Goal: Transaction & Acquisition: Subscribe to service/newsletter

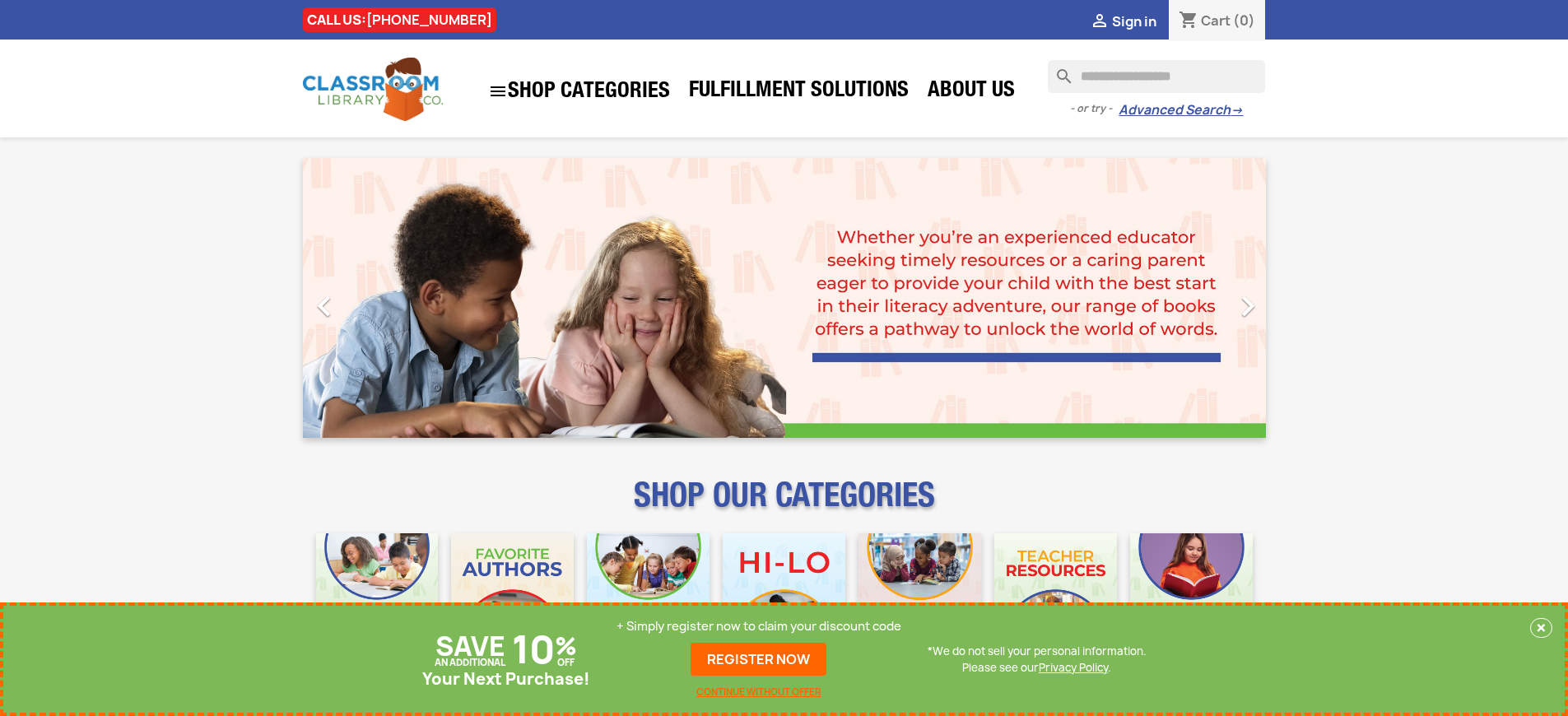
click at [759, 627] on p "+ Simply register now to claim your discount code" at bounding box center [759, 627] width 285 height 16
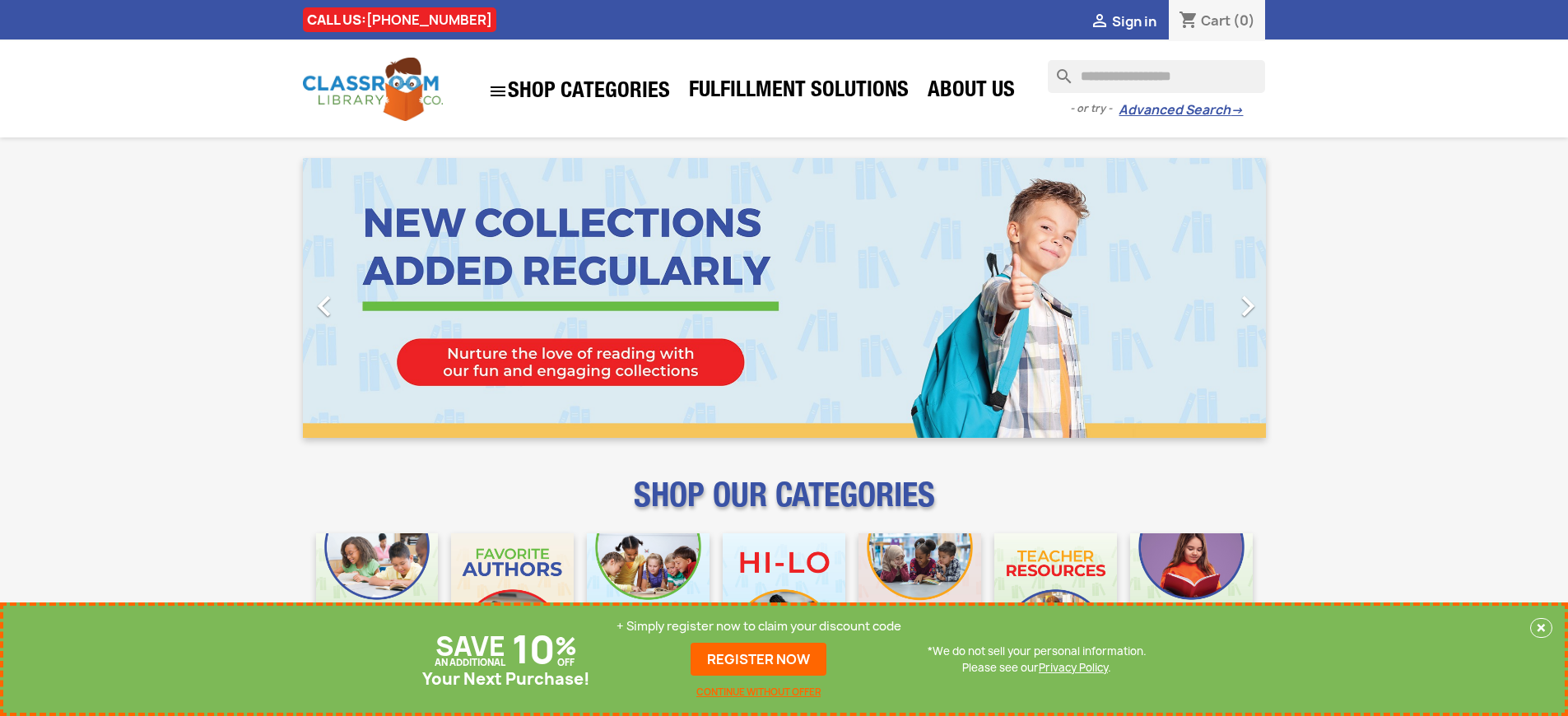
click at [759, 627] on p "+ Simply register now to claim your discount code" at bounding box center [759, 627] width 285 height 16
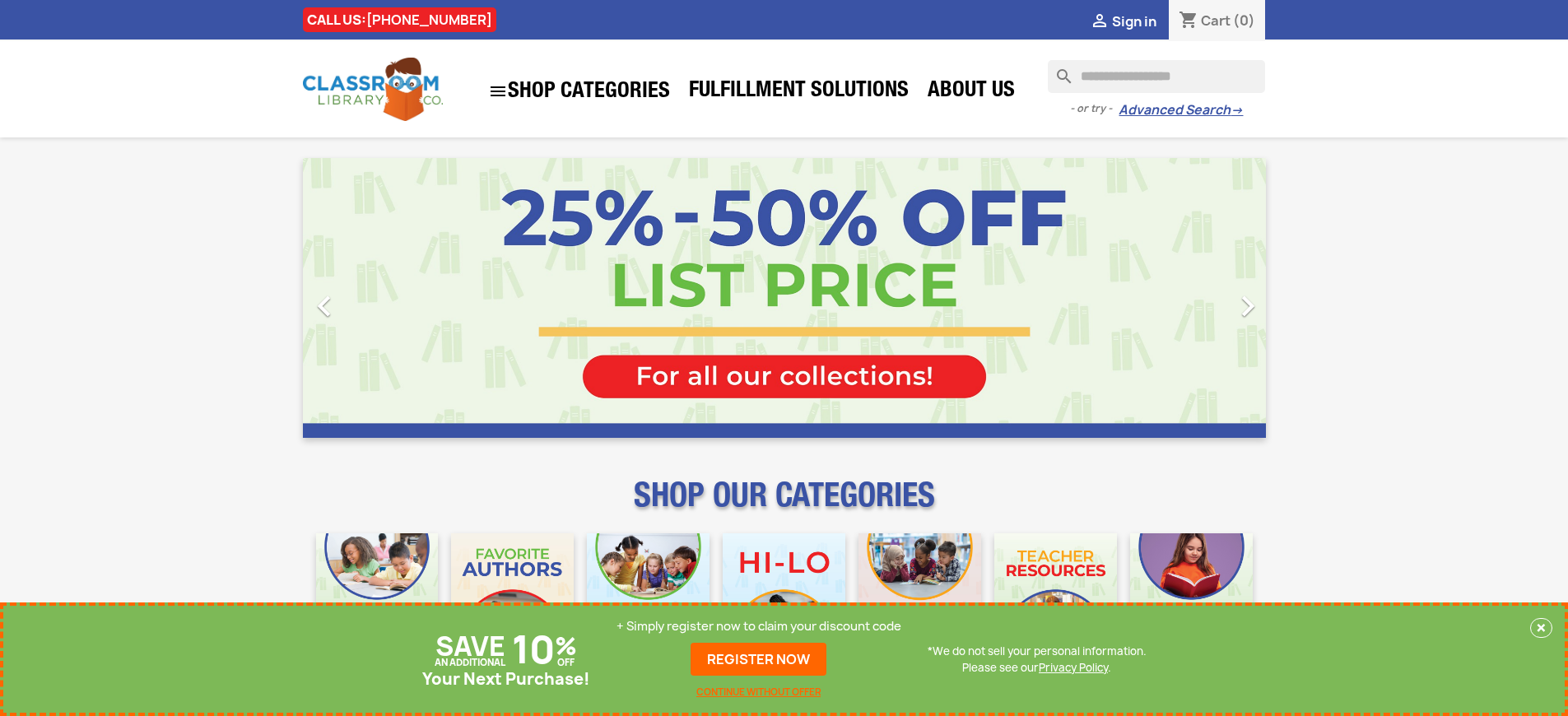
click at [759, 627] on p "+ Simply register now to claim your discount code" at bounding box center [759, 627] width 285 height 16
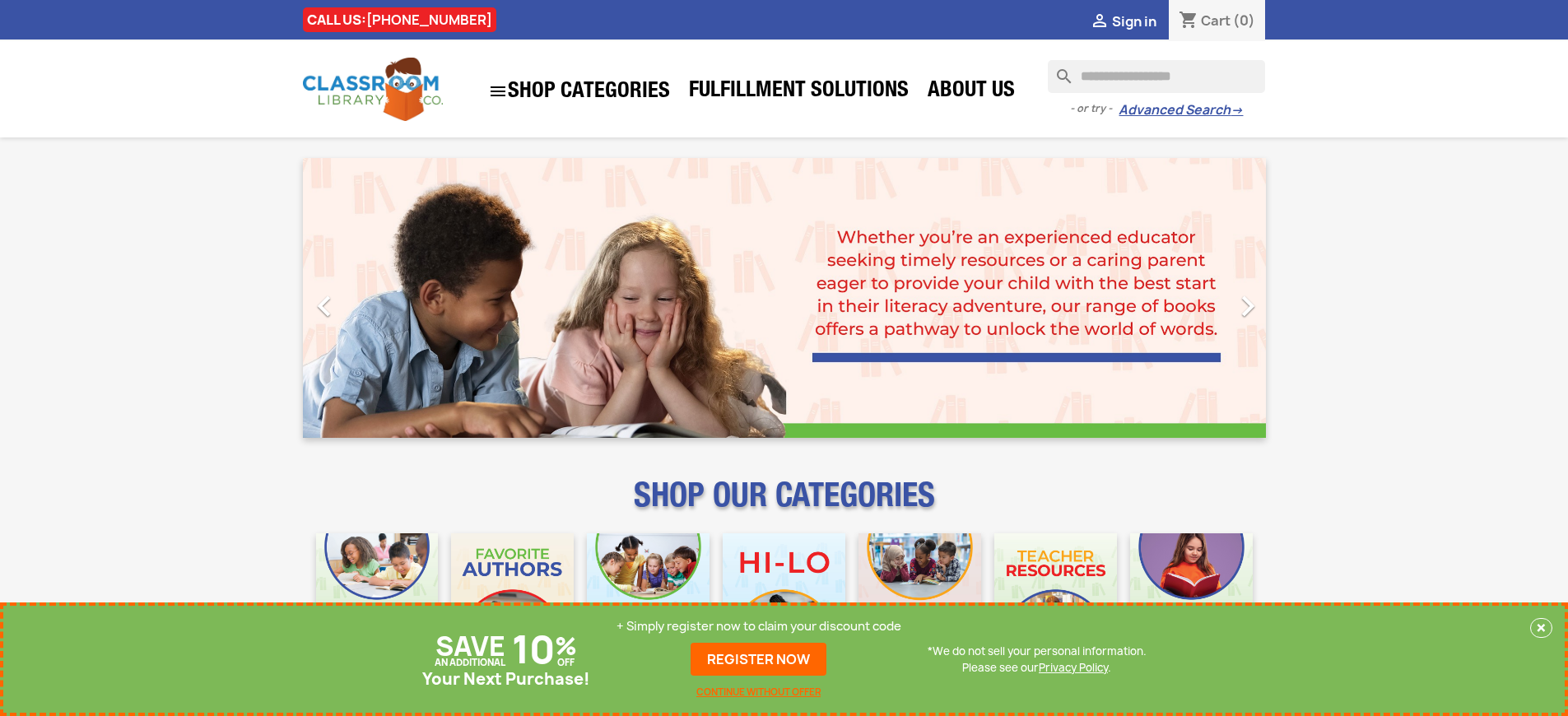
click at [759, 627] on p "+ Simply register now to claim your discount code" at bounding box center [759, 627] width 285 height 16
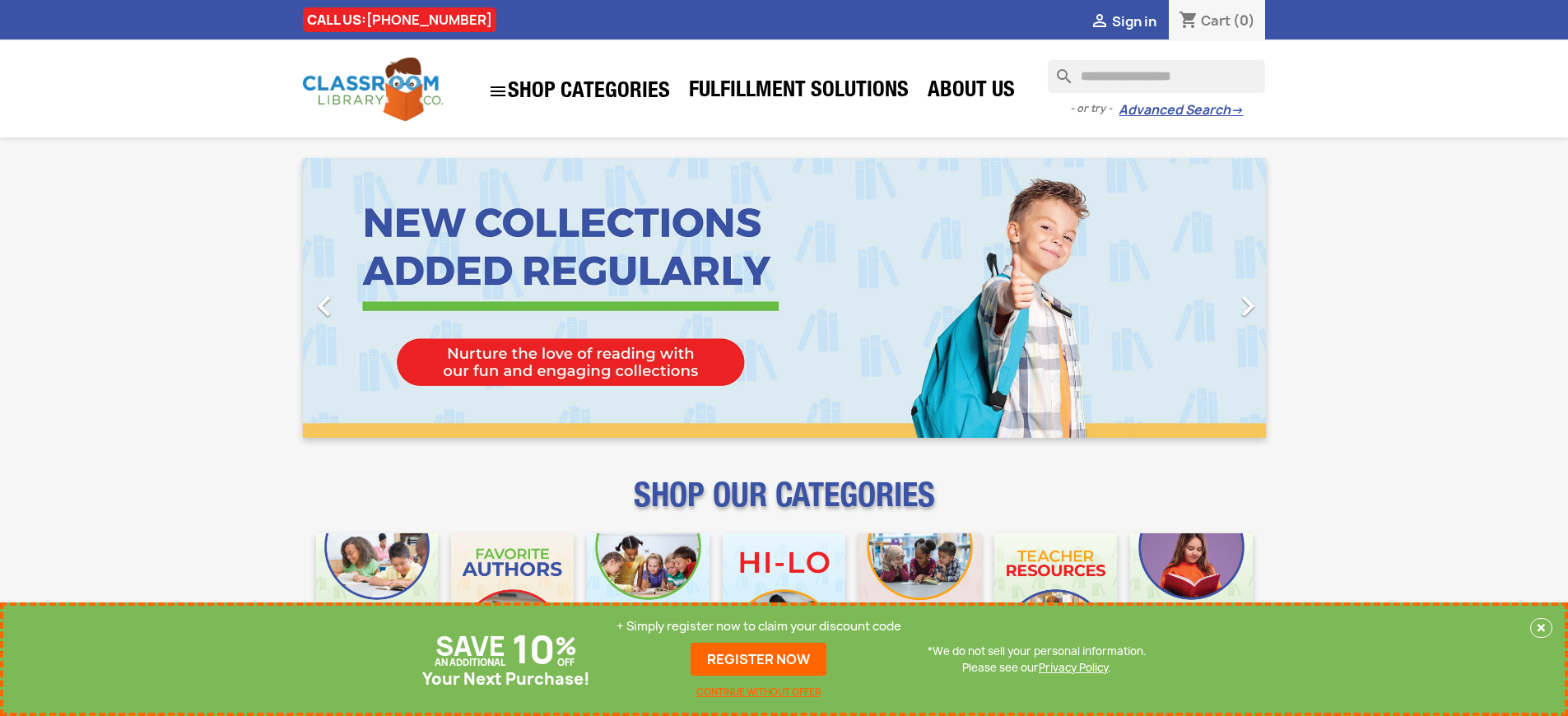
click at [759, 627] on p "+ Simply register now to claim your discount code" at bounding box center [759, 627] width 285 height 16
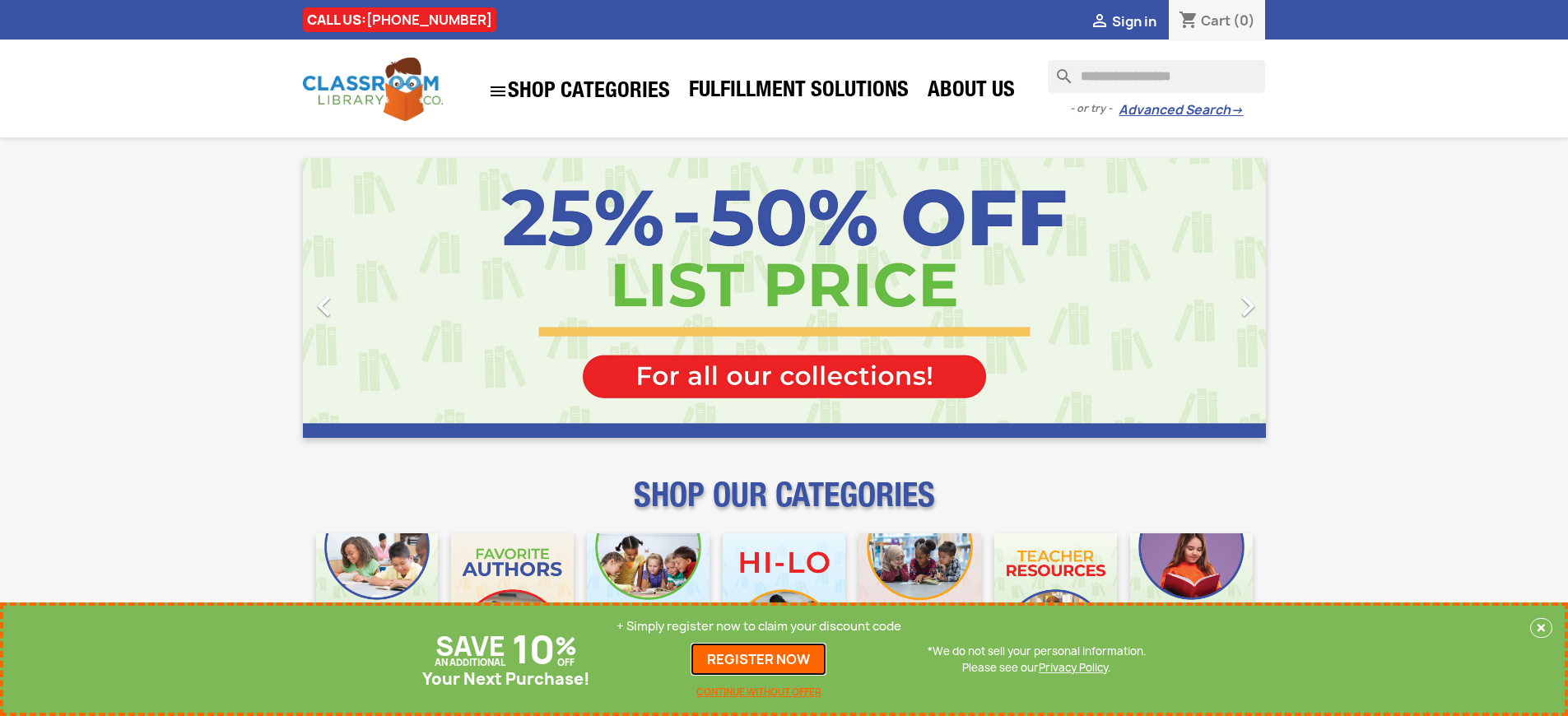
click at [759, 660] on link "REGISTER NOW" at bounding box center [759, 659] width 136 height 33
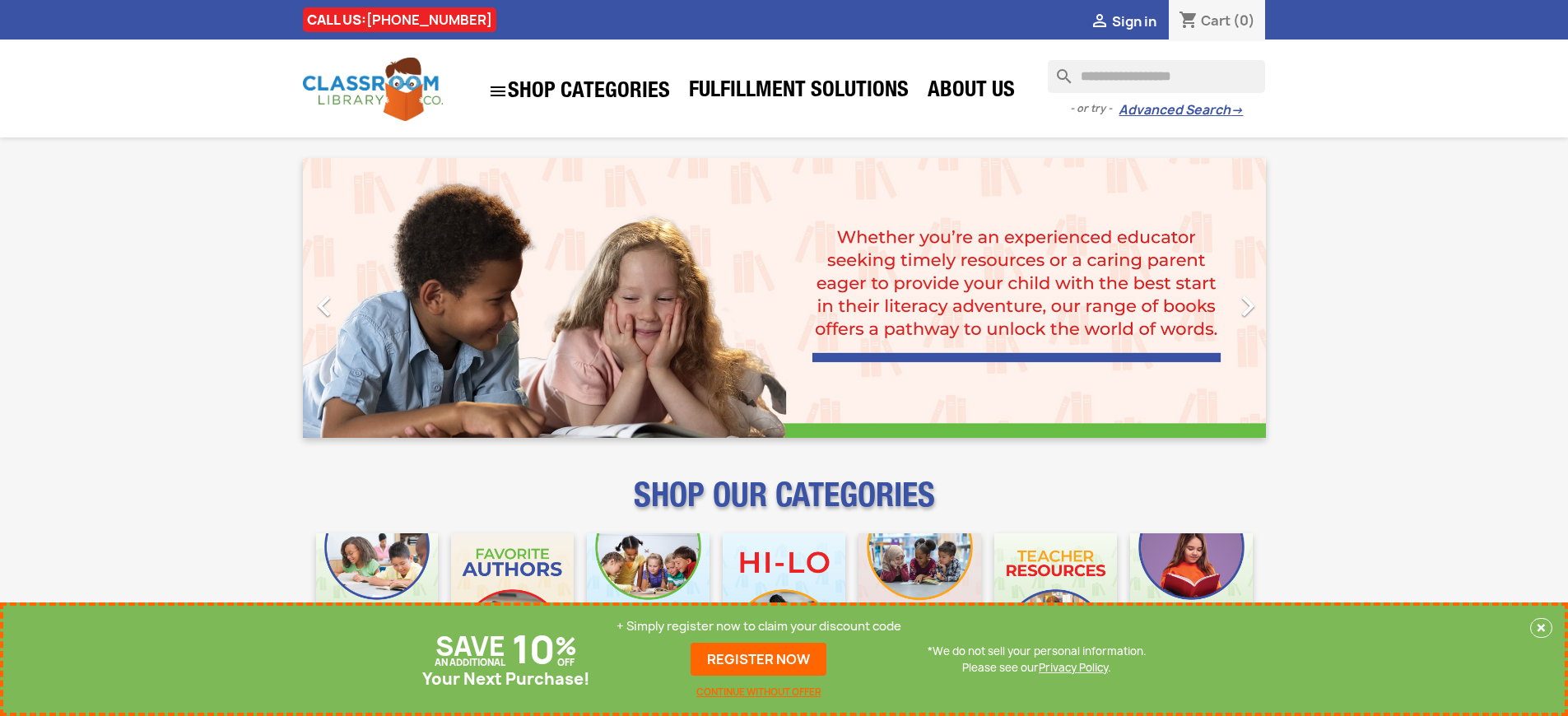
click at [759, 627] on p "+ Simply register now to claim your discount code" at bounding box center [759, 627] width 285 height 16
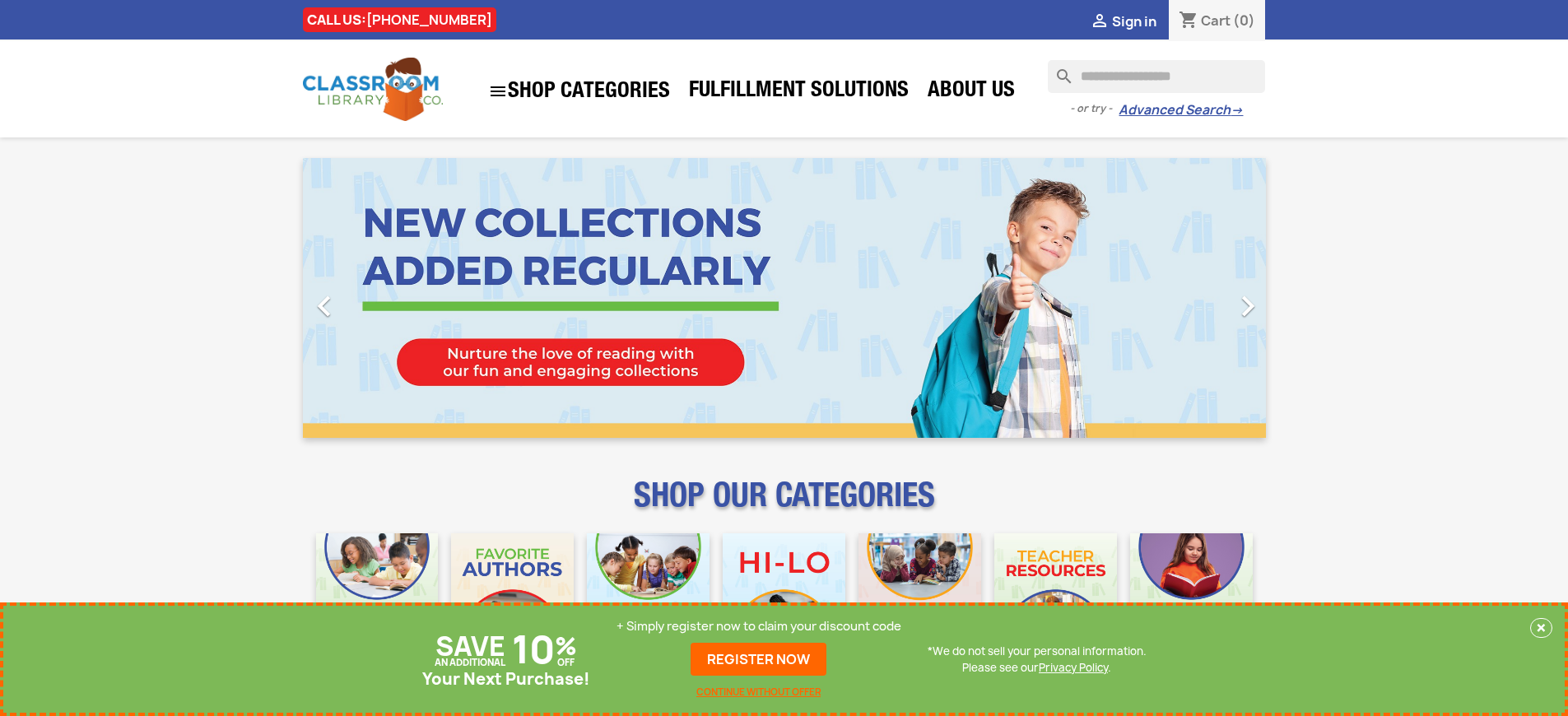
click at [759, 627] on p "+ Simply register now to claim your discount code" at bounding box center [759, 627] width 285 height 16
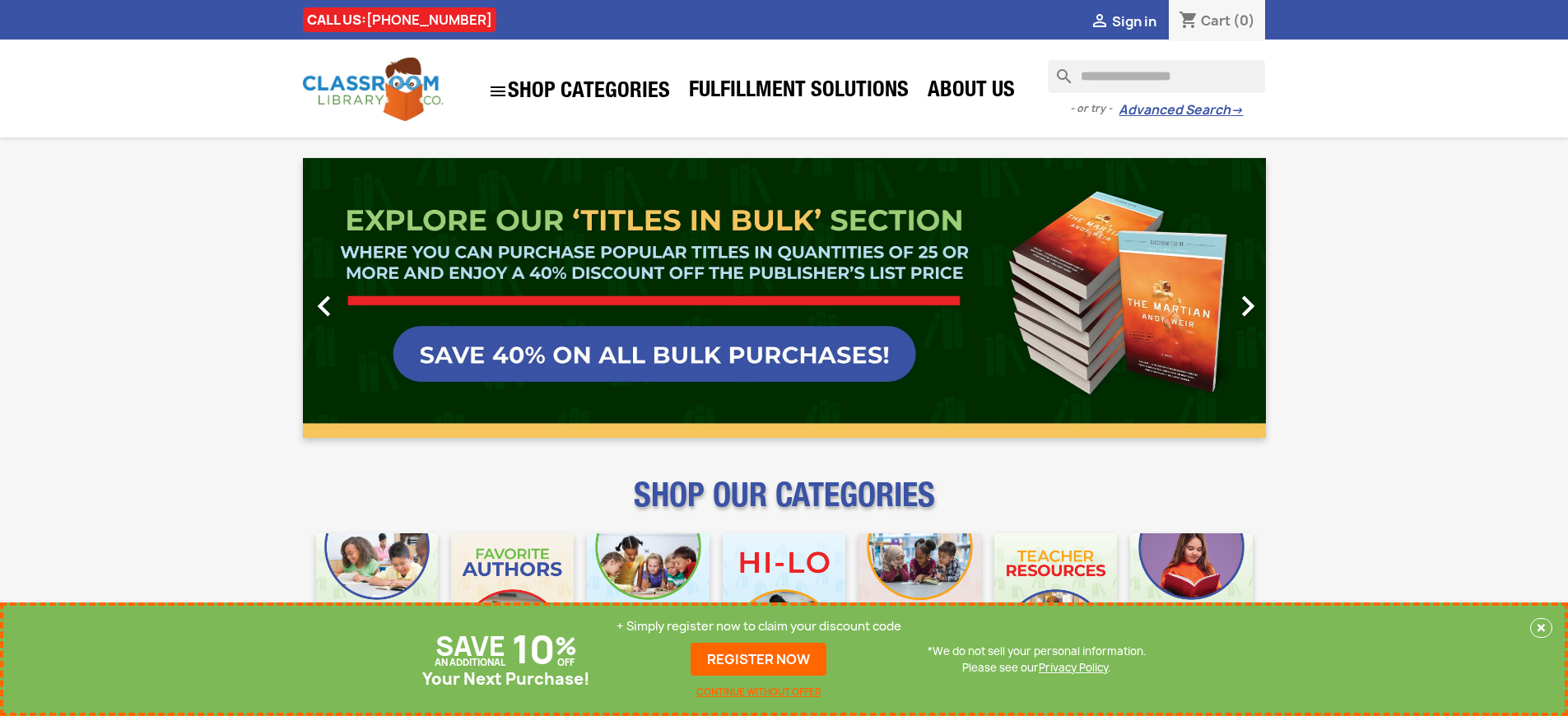
click at [759, 660] on link "REGISTER NOW" at bounding box center [759, 659] width 136 height 33
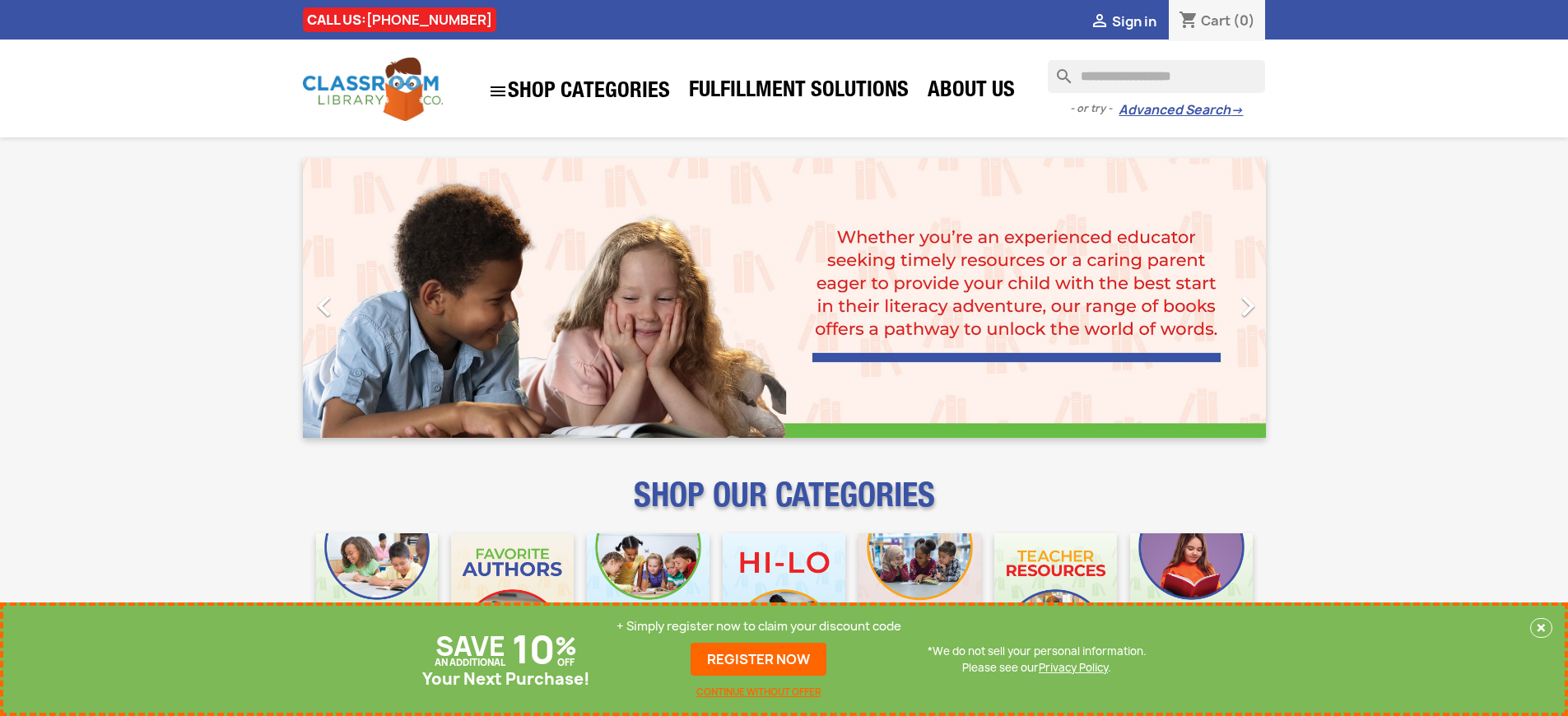
click at [759, 627] on p "+ Simply register now to claim your discount code" at bounding box center [759, 627] width 285 height 16
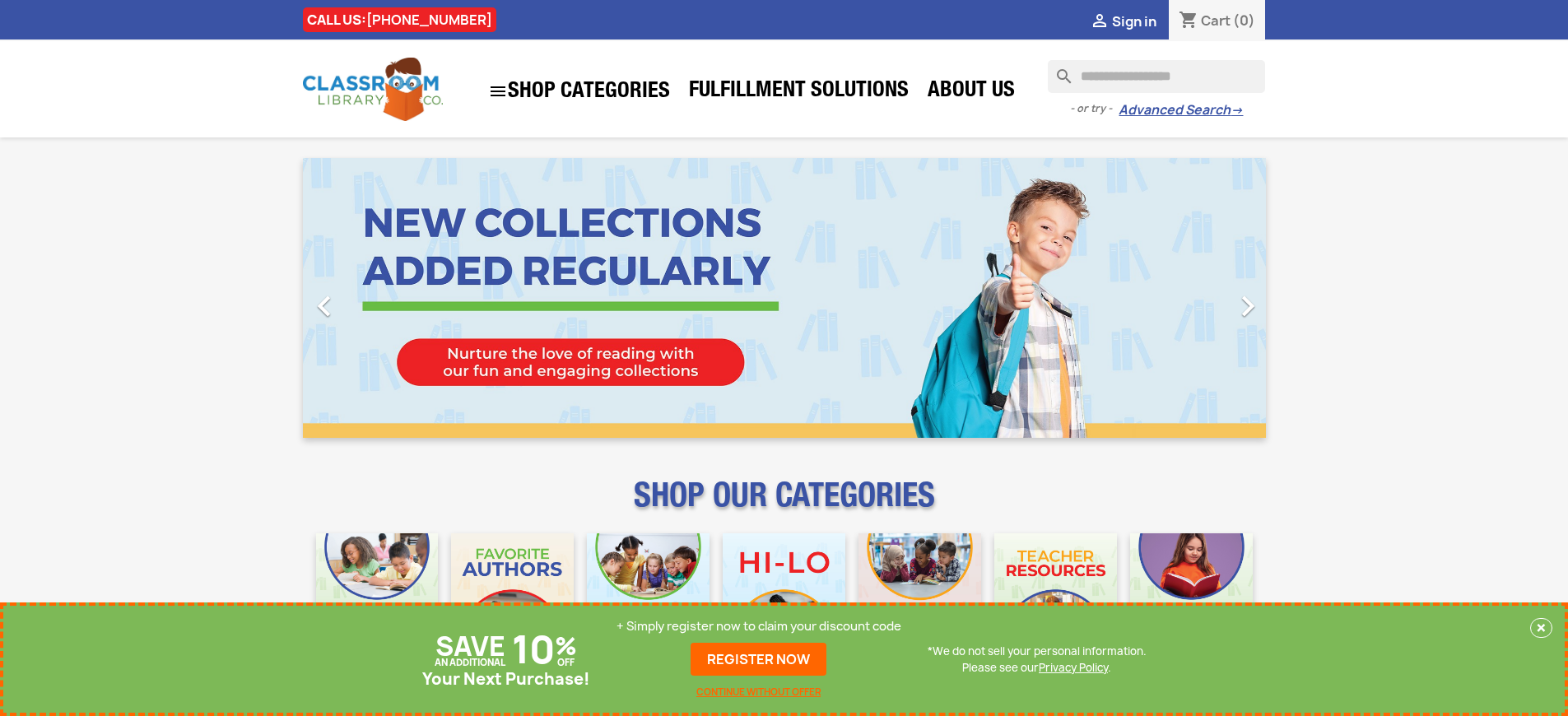
click at [759, 627] on p "+ Simply register now to claim your discount code" at bounding box center [759, 627] width 285 height 16
click at [759, 660] on link "REGISTER NOW" at bounding box center [759, 659] width 136 height 33
